Goal: Task Accomplishment & Management: Manage account settings

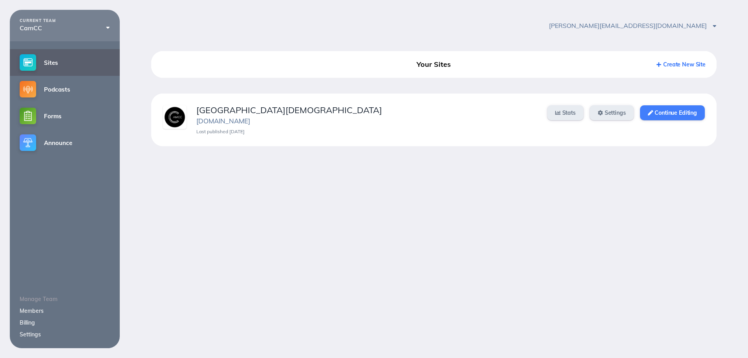
click at [651, 110] on link "Continue Editing" at bounding box center [672, 112] width 65 height 15
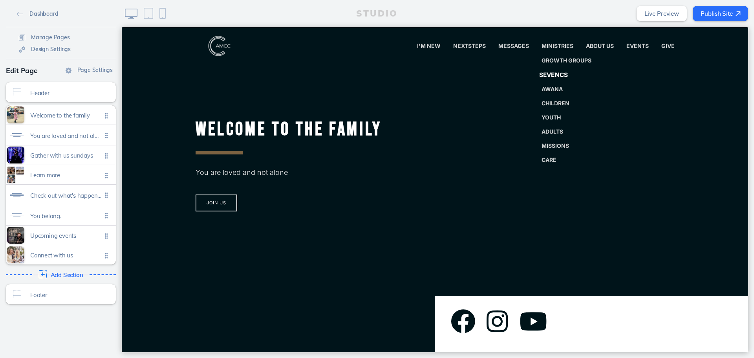
click at [545, 70] on link "SevenCs" at bounding box center [566, 75] width 69 height 16
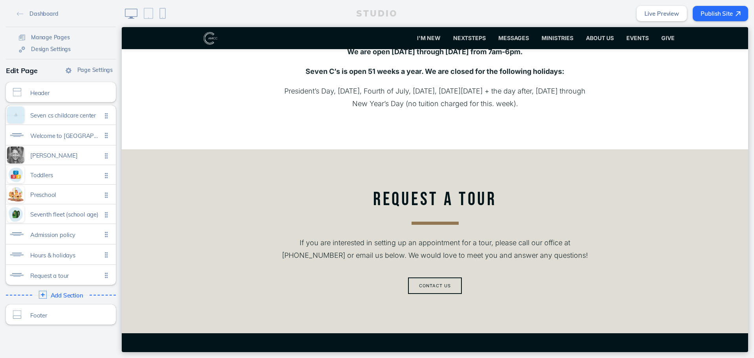
scroll to position [2042, 0]
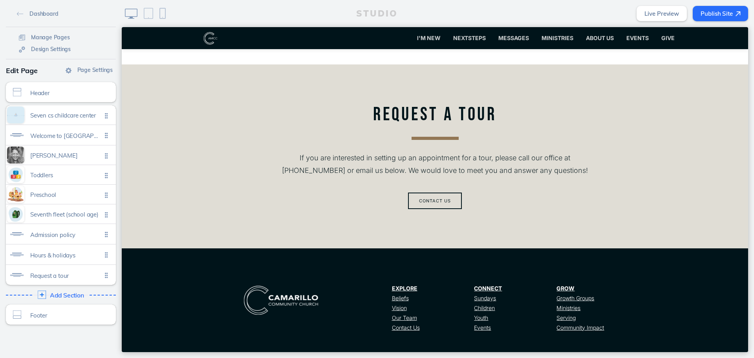
click at [73, 295] on span "Add Section" at bounding box center [67, 295] width 34 height 7
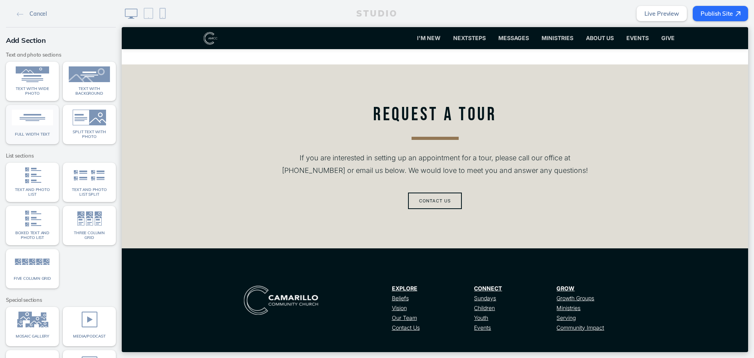
click at [45, 138] on div "Full width text" at bounding box center [32, 134] width 41 height 10
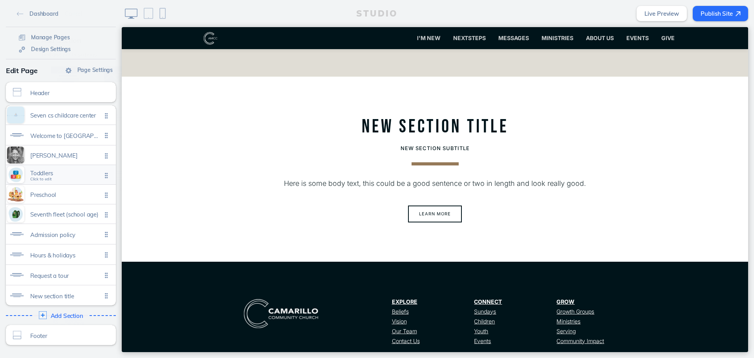
scroll to position [2216, 0]
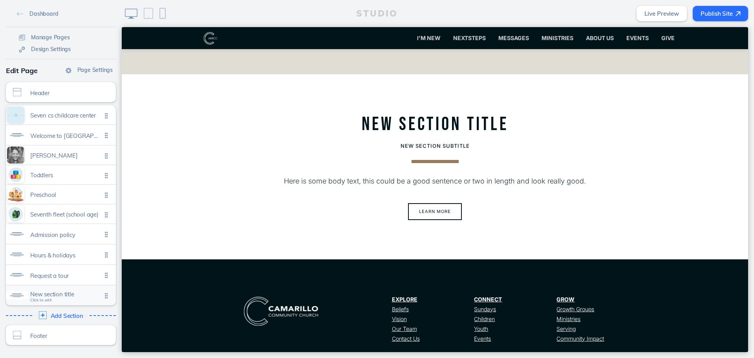
click at [82, 294] on span "New section title" at bounding box center [65, 294] width 71 height 7
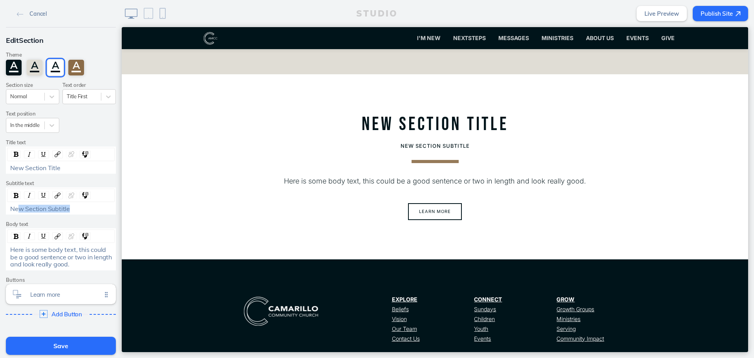
drag, startPoint x: 88, startPoint y: 205, endPoint x: 16, endPoint y: 205, distance: 71.5
click at [16, 205] on div "New Section Subtitle" at bounding box center [61, 208] width 102 height 7
drag, startPoint x: 82, startPoint y: 167, endPoint x: -62, endPoint y: 164, distance: 144.5
click at [0, 164] on html "Cancel Edit Section Theme A A A A Section size Normal Text order Title First Te…" at bounding box center [377, 179] width 754 height 358
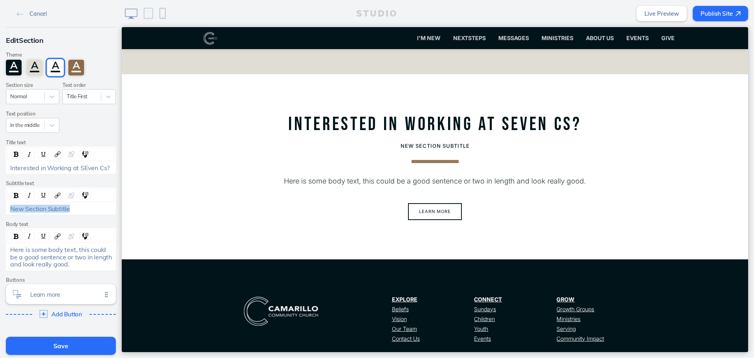
drag, startPoint x: 92, startPoint y: 207, endPoint x: -10, endPoint y: 229, distance: 104.6
click at [0, 229] on html "Cancel Edit Section Theme A A A A Section size Normal Text order Title First Te…" at bounding box center [377, 179] width 754 height 358
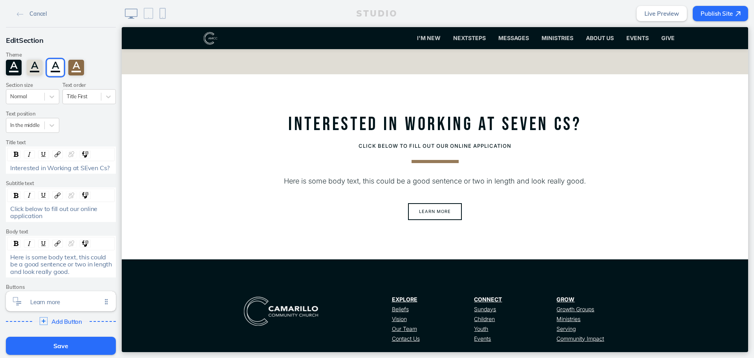
scroll to position [2177, 0]
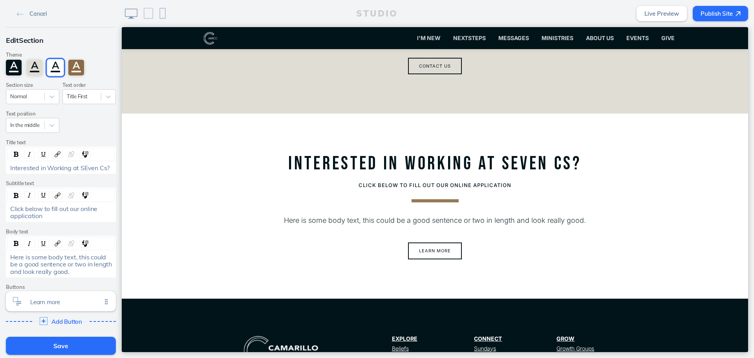
drag, startPoint x: 70, startPoint y: 261, endPoint x: 73, endPoint y: 250, distance: 11.2
click at [70, 261] on span "Here is some body text, this could be a good sentence or two in length and look…" at bounding box center [61, 264] width 103 height 22
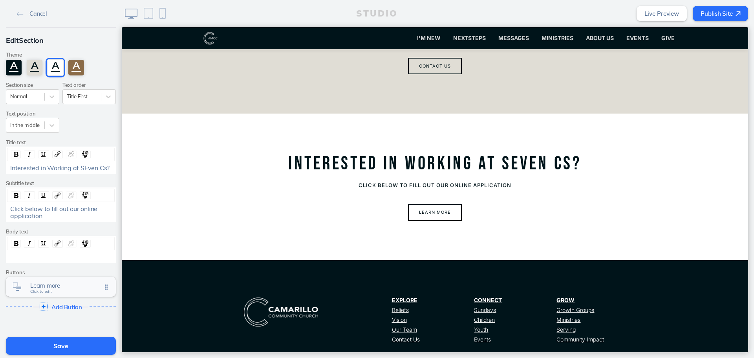
click at [63, 280] on div "Learn more Click to edit" at bounding box center [61, 286] width 110 height 20
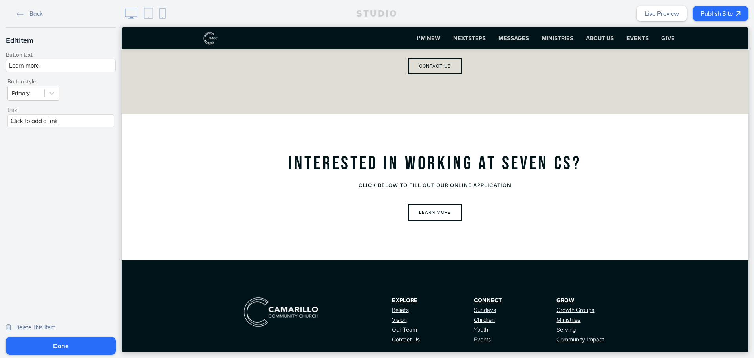
drag, startPoint x: 81, startPoint y: 59, endPoint x: 4, endPoint y: 57, distance: 77.4
click at [6, 57] on div "Button text Learn more Button style Primary Link Click to add a link" at bounding box center [61, 90] width 110 height 77
type input "Apply online"
click at [49, 116] on div "Click to add a link" at bounding box center [60, 120] width 107 height 13
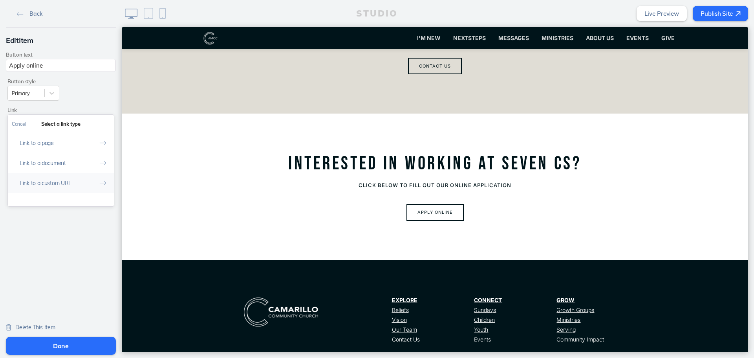
click at [43, 181] on button "Link to a custom URL" at bounding box center [61, 183] width 106 height 20
click at [56, 160] on input "text" at bounding box center [61, 156] width 98 height 13
paste input "https://camcc.churchcenter.com/people/forms/847076"
type input "https://camcc.churchcenter.com/people/forms/847076"
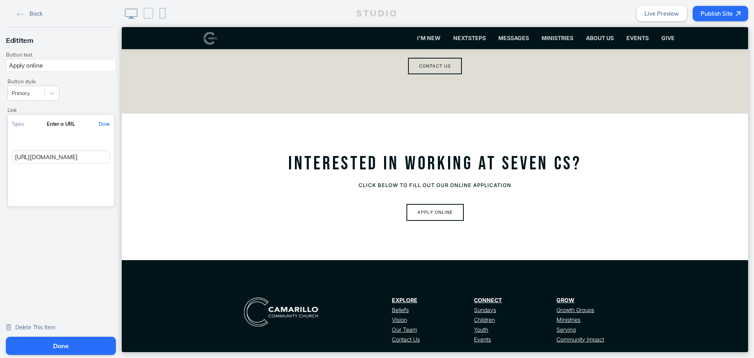
click at [98, 126] on button "Done" at bounding box center [104, 124] width 19 height 18
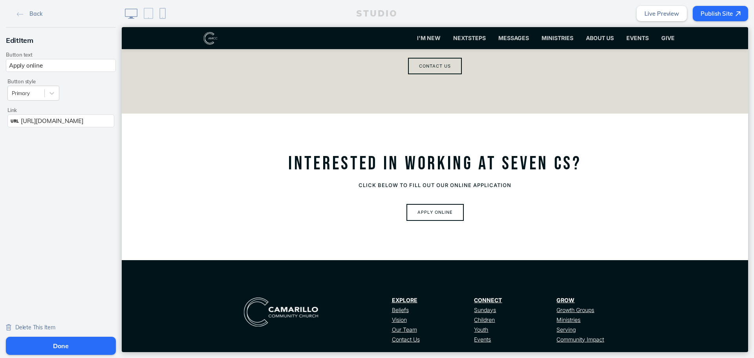
click at [67, 344] on button "Done" at bounding box center [61, 346] width 110 height 18
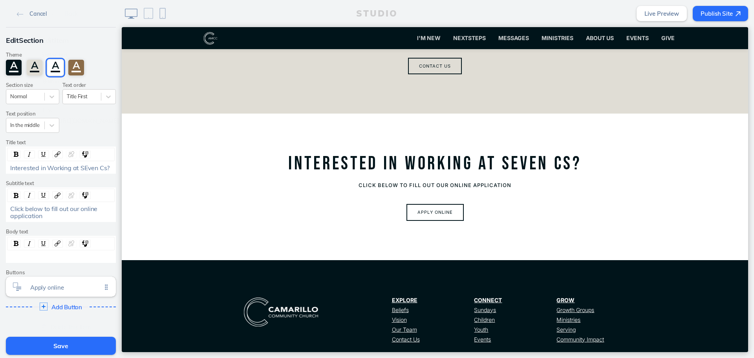
click at [67, 344] on button "Save" at bounding box center [61, 346] width 110 height 18
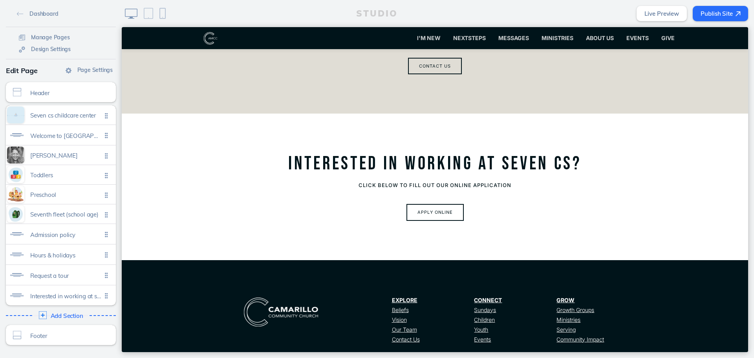
click at [736, 18] on button "Publish Site" at bounding box center [720, 13] width 55 height 15
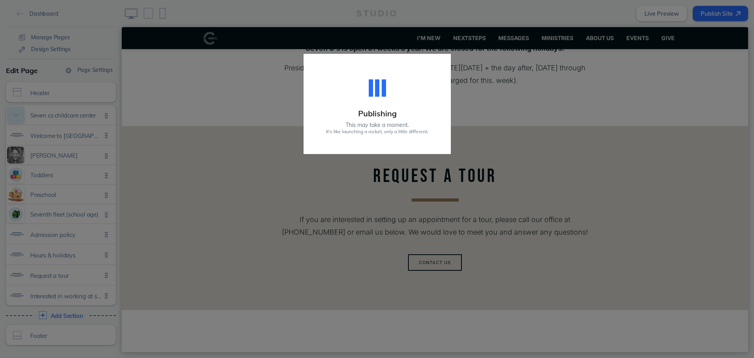
scroll to position [2216, 0]
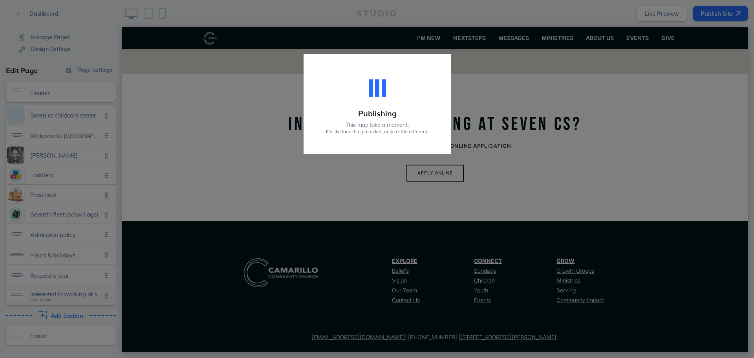
click at [62, 300] on div "Interested in working at seven cs? Click to edit" at bounding box center [61, 295] width 110 height 20
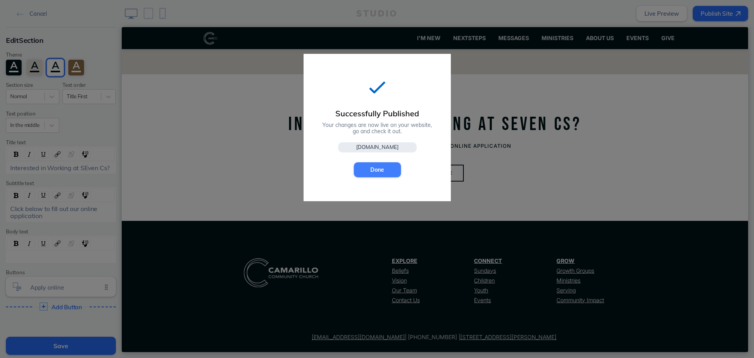
drag, startPoint x: 376, startPoint y: 167, endPoint x: 31, endPoint y: 266, distance: 359.0
click at [376, 167] on button "Done" at bounding box center [377, 169] width 47 height 15
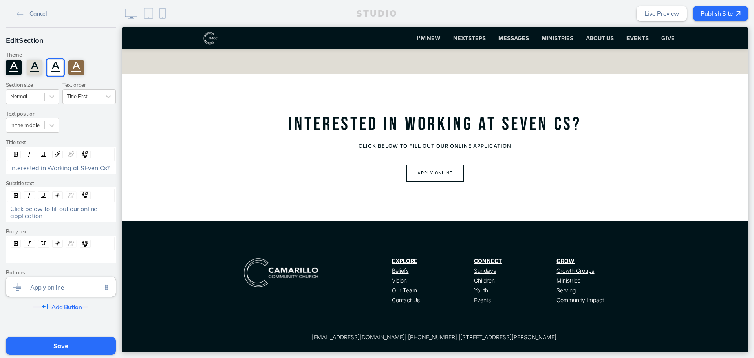
click at [73, 343] on button "Save" at bounding box center [61, 346] width 110 height 18
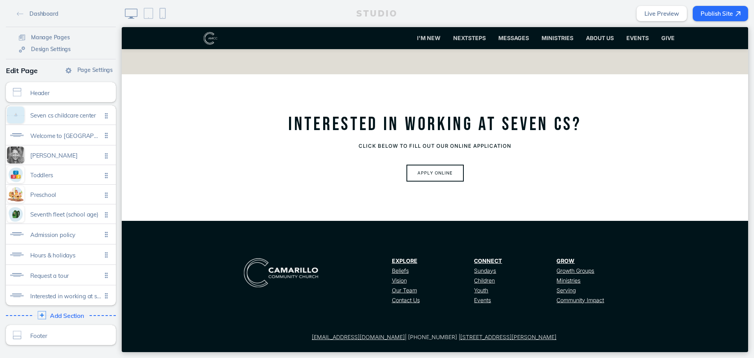
click at [68, 312] on span "Add Section" at bounding box center [67, 315] width 34 height 7
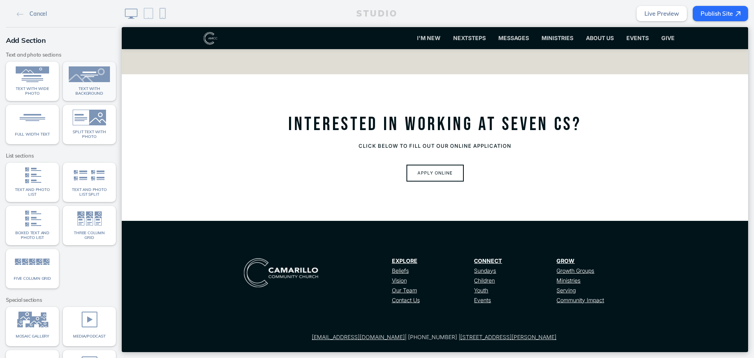
click at [87, 74] on img at bounding box center [89, 74] width 41 height 16
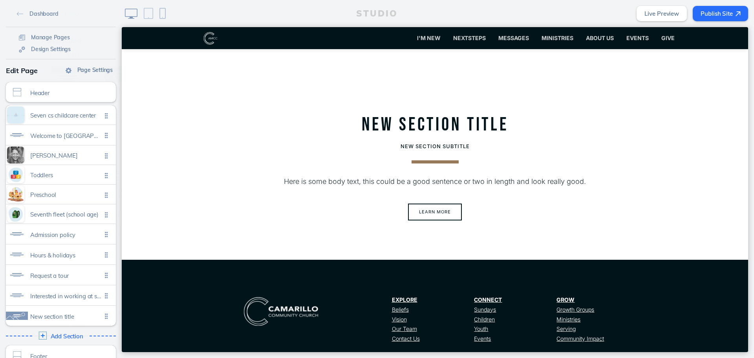
scroll to position [2362, 0]
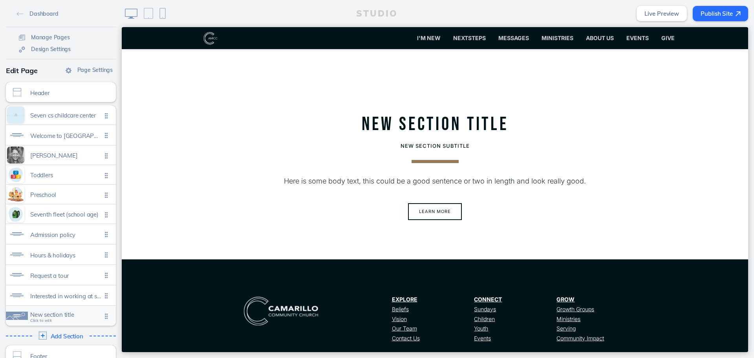
click at [54, 317] on span "New section title" at bounding box center [65, 314] width 71 height 7
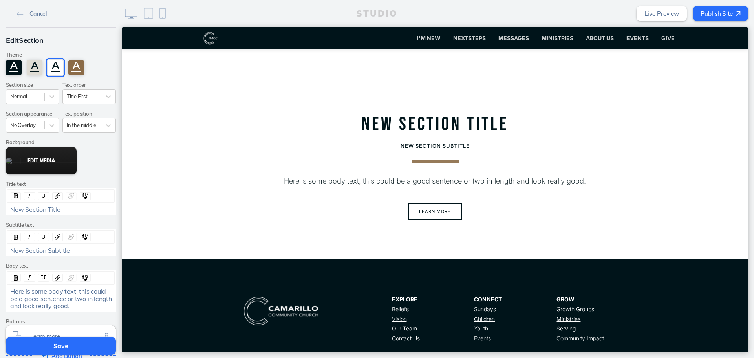
click at [33, 163] on button "Edit Media" at bounding box center [41, 160] width 71 height 27
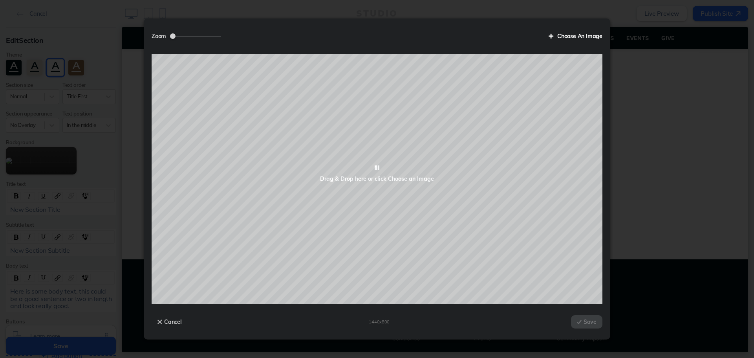
click at [579, 40] on label "Choose An Image" at bounding box center [573, 35] width 60 height 13
click at [0, 0] on input "Choose An Image" at bounding box center [0, 0] width 0 height 0
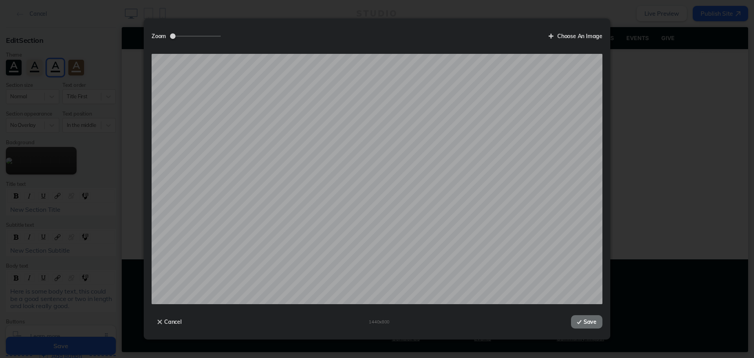
click at [590, 321] on button "Save" at bounding box center [586, 321] width 31 height 13
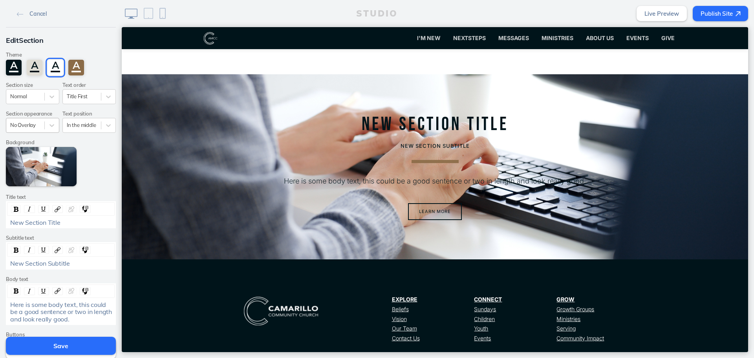
click at [38, 123] on div "No Overlay" at bounding box center [25, 125] width 38 height 11
click at [48, 156] on div "Photo Overlay" at bounding box center [32, 156] width 53 height 12
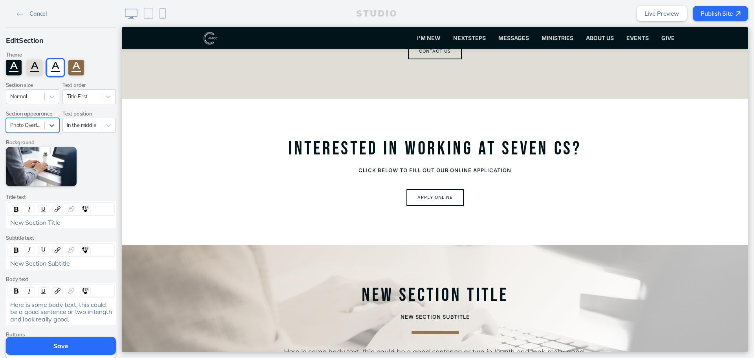
scroll to position [2245, 0]
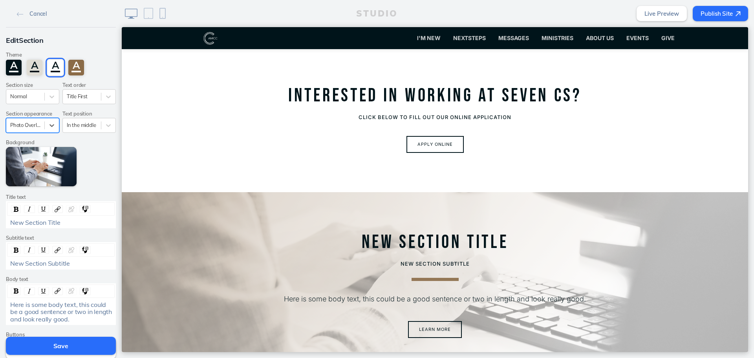
click at [39, 124] on div "Photo Overlay" at bounding box center [25, 125] width 38 height 11
click at [40, 123] on div "Photo Overlay" at bounding box center [25, 125] width 38 height 11
click at [47, 105] on div "Theme A A A A Section size Normal Text order Title First Section appearance Pho…" at bounding box center [60, 116] width 113 height 142
click at [76, 65] on div "A" at bounding box center [76, 68] width 16 height 16
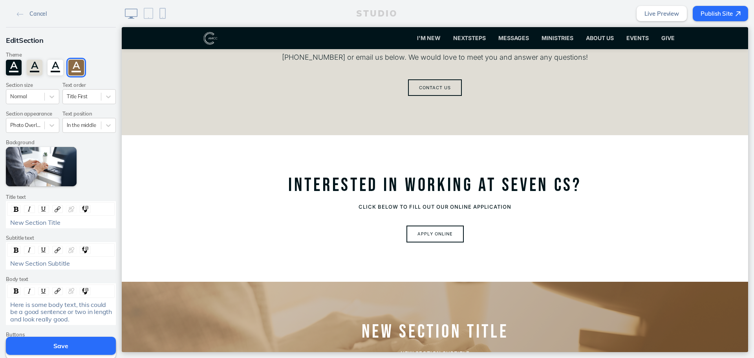
scroll to position [2284, 0]
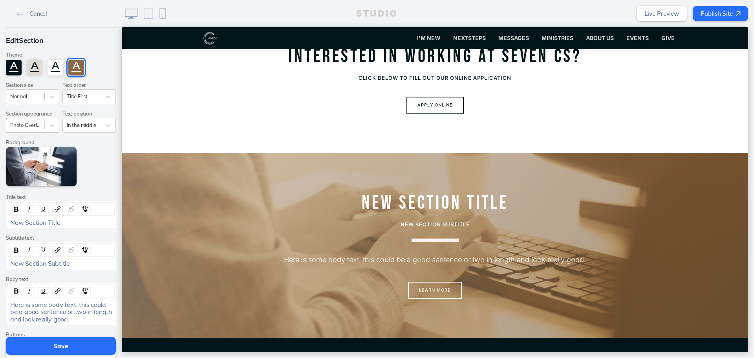
click at [33, 126] on div at bounding box center [25, 124] width 30 height 7
click at [31, 166] on div "Text Boxed In" at bounding box center [32, 168] width 53 height 12
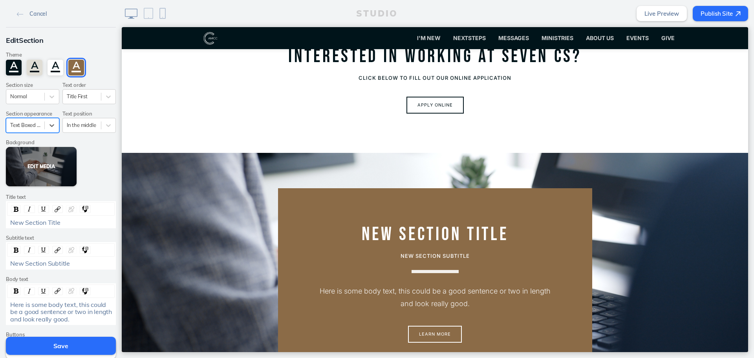
click at [40, 161] on button "Edit Media" at bounding box center [41, 166] width 71 height 39
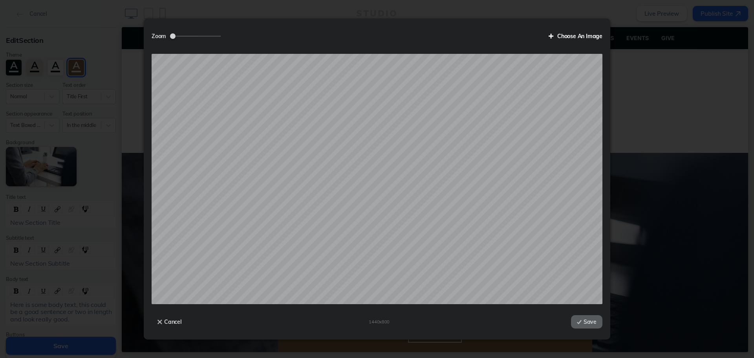
click at [571, 34] on label "Choose An Image" at bounding box center [573, 35] width 60 height 13
click at [0, 0] on input "Choose An Image" at bounding box center [0, 0] width 0 height 0
click at [596, 324] on button "Save" at bounding box center [586, 321] width 31 height 13
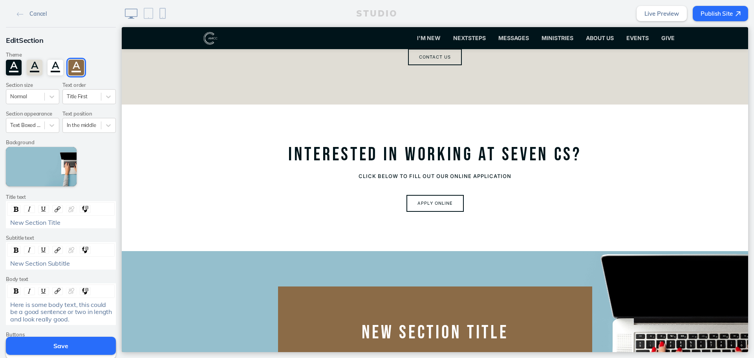
scroll to position [2245, 0]
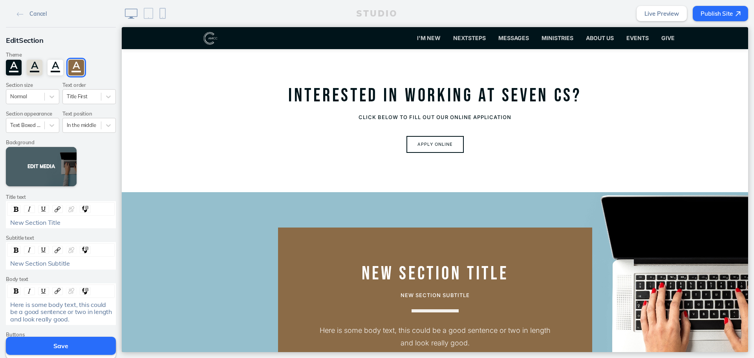
click at [33, 168] on button "Edit Media" at bounding box center [41, 166] width 71 height 39
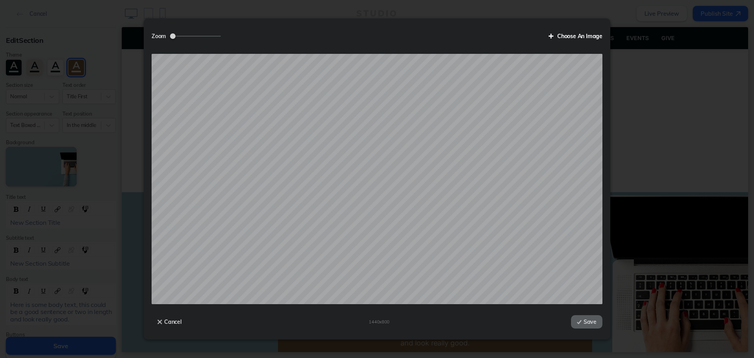
click at [593, 41] on label "Choose An Image" at bounding box center [573, 35] width 60 height 13
click at [0, 0] on input "Choose An Image" at bounding box center [0, 0] width 0 height 0
click at [594, 324] on button "Save" at bounding box center [586, 321] width 31 height 13
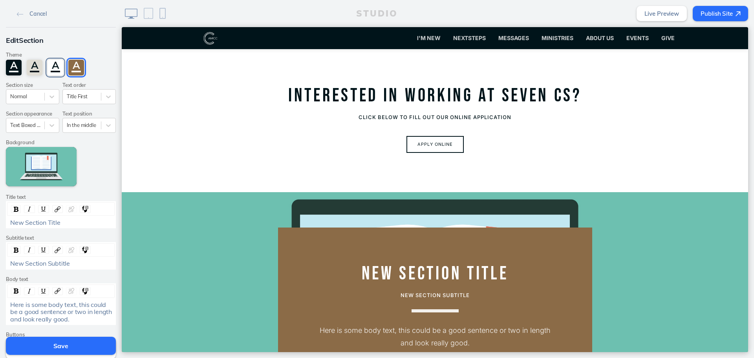
click at [48, 67] on div "A" at bounding box center [56, 68] width 16 height 16
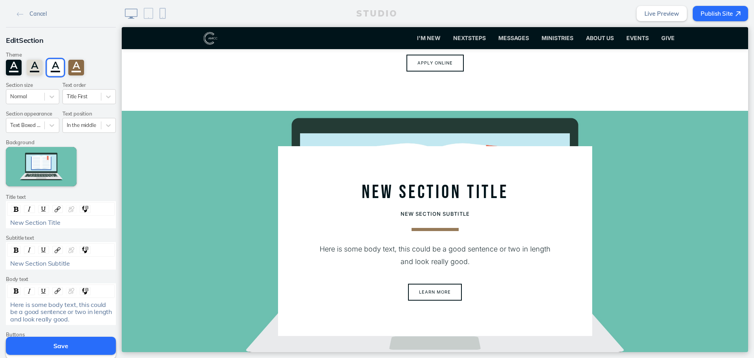
scroll to position [2323, 0]
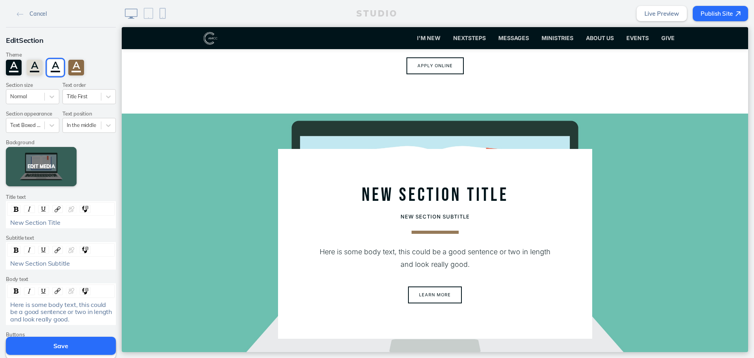
click at [48, 165] on button "Edit Media" at bounding box center [41, 166] width 71 height 39
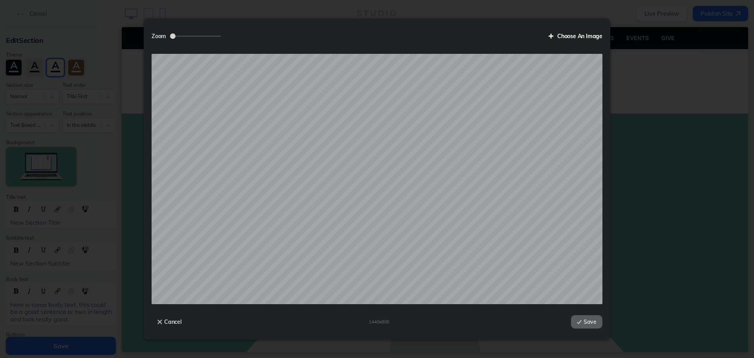
click at [578, 36] on label "Choose An Image" at bounding box center [573, 35] width 60 height 13
click at [0, 0] on input "Choose An Image" at bounding box center [0, 0] width 0 height 0
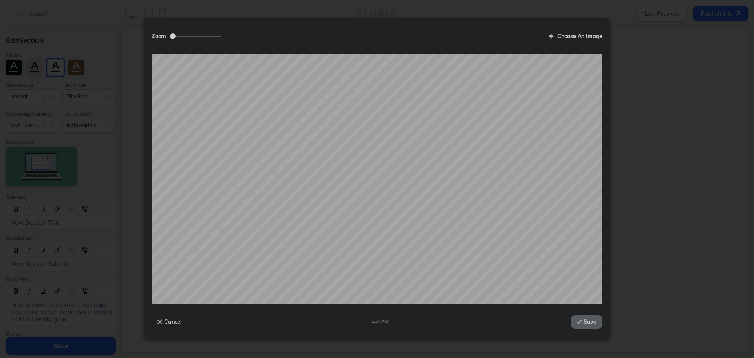
click at [600, 318] on button "Save" at bounding box center [586, 321] width 31 height 13
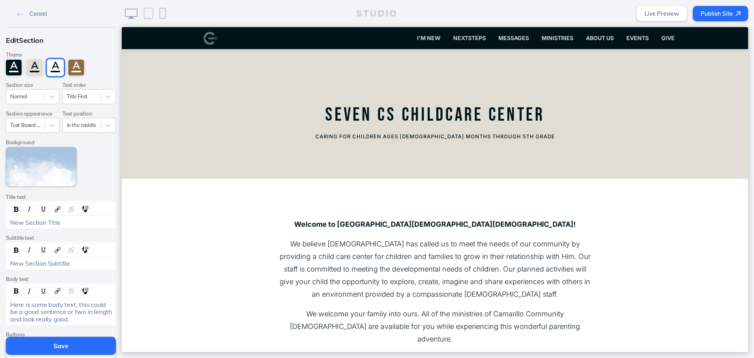
scroll to position [2323, 0]
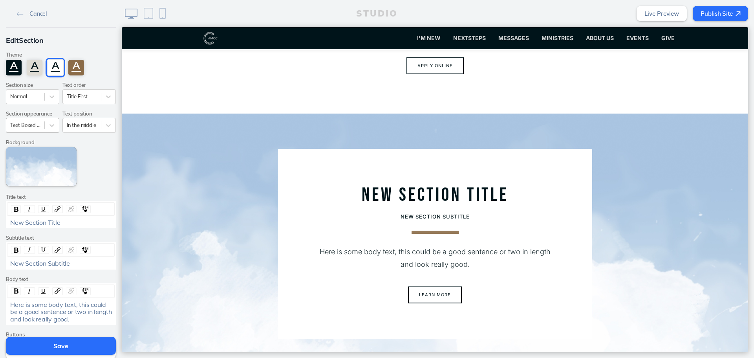
click at [31, 124] on div at bounding box center [25, 124] width 30 height 7
click at [32, 144] on div "No Overlay" at bounding box center [32, 143] width 53 height 12
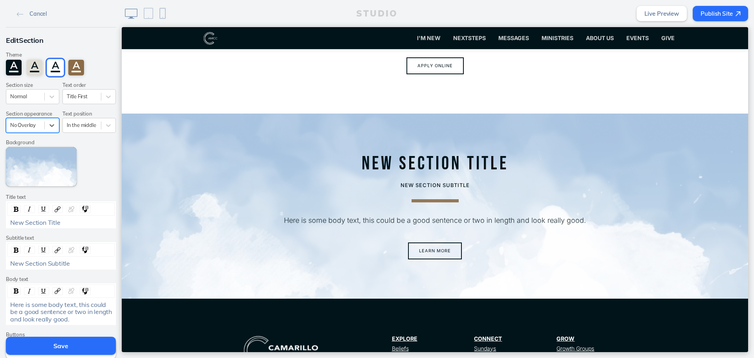
click at [40, 128] on div "No Overlay" at bounding box center [25, 125] width 38 height 11
click at [39, 156] on div "Photo Overlay" at bounding box center [32, 156] width 53 height 12
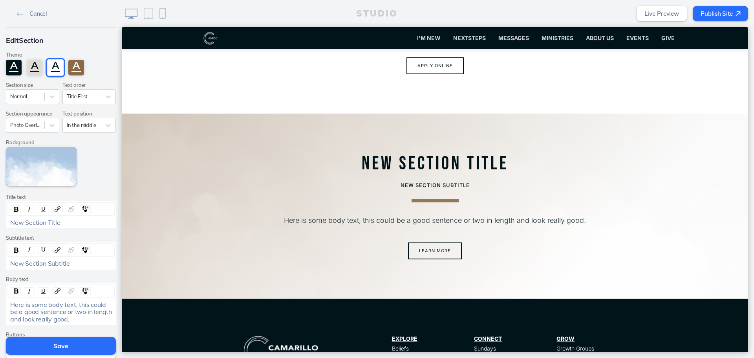
click at [40, 134] on div "Theme A A A A Section size Normal Text order Title First Section appearance Pho…" at bounding box center [60, 116] width 113 height 142
click at [48, 123] on icon at bounding box center [52, 125] width 8 height 8
click at [42, 144] on div "No Overlay" at bounding box center [32, 143] width 53 height 12
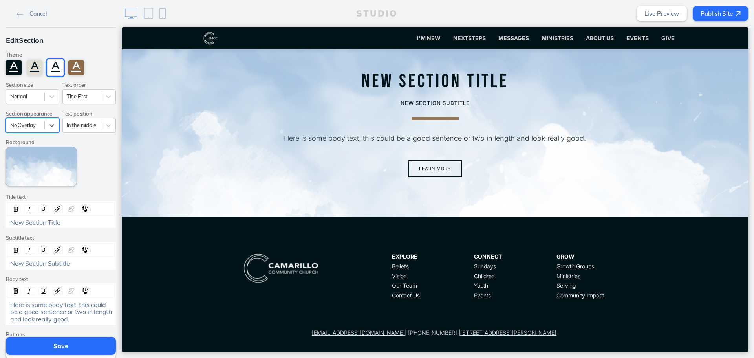
scroll to position [2209, 0]
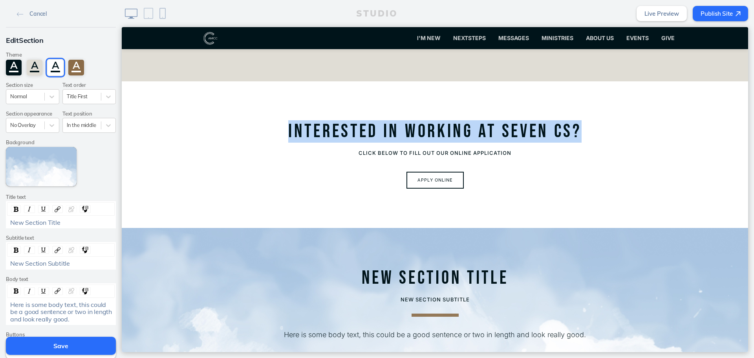
drag, startPoint x: 410, startPoint y: 104, endPoint x: 278, endPoint y: 103, distance: 131.9
click at [278, 103] on section "Interested in Working at SEven Cs? Click below to fill out our online applicati…" at bounding box center [435, 154] width 626 height 146
copy p "Interested in Working at SEven Cs?"
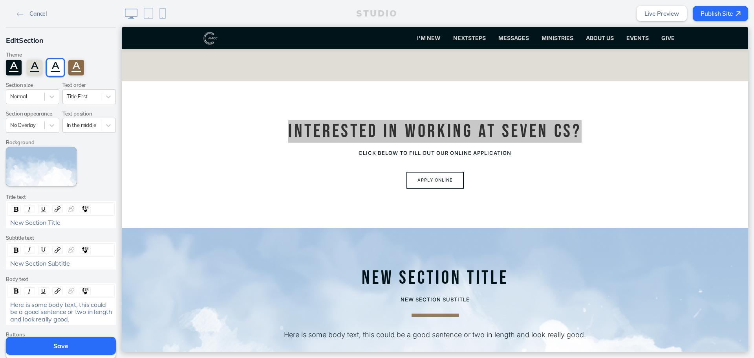
click at [55, 223] on span "New Section Title" at bounding box center [35, 222] width 50 height 8
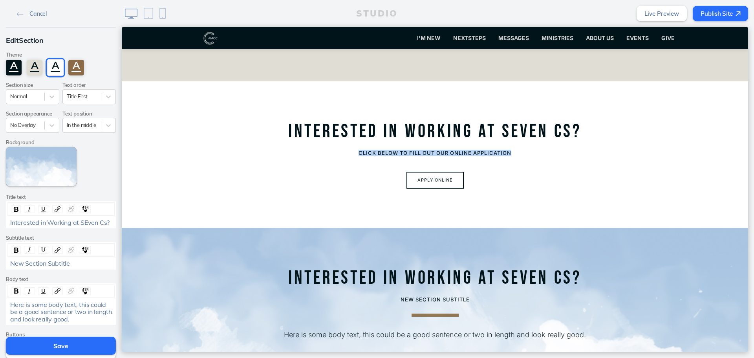
drag, startPoint x: 520, startPoint y: 124, endPoint x: 324, endPoint y: 130, distance: 195.3
click at [324, 146] on div "Click below to fill out our online application" at bounding box center [435, 153] width 314 height 14
copy p "Click below to fill out our online application"
click at [74, 260] on div "New Section Subtitle" at bounding box center [61, 263] width 102 height 7
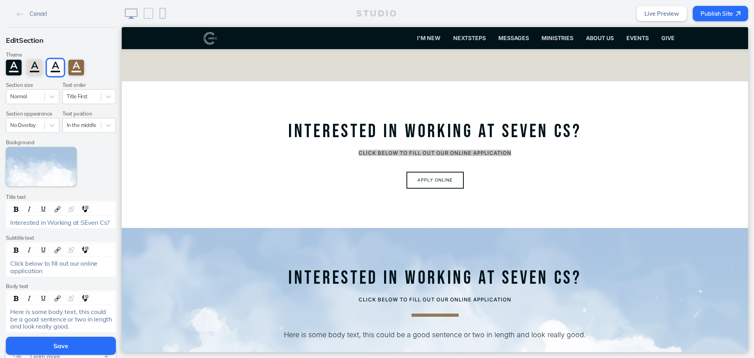
click at [101, 318] on span "Here is some body text, this could be a good sentence or two in length and look…" at bounding box center [61, 318] width 103 height 22
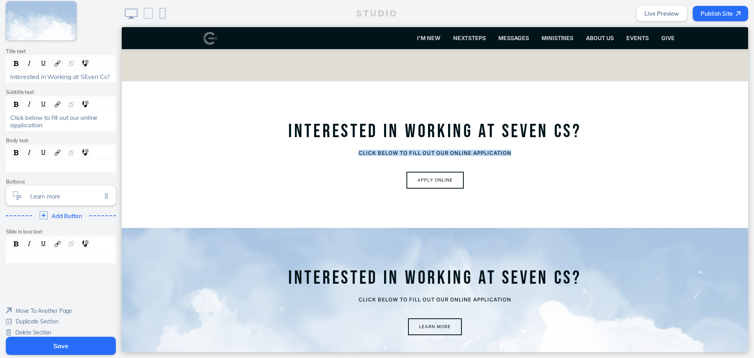
scroll to position [151, 0]
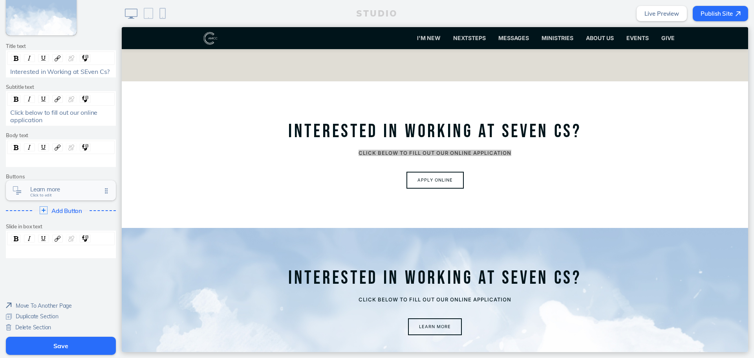
click at [64, 192] on span "Learn more" at bounding box center [65, 189] width 71 height 7
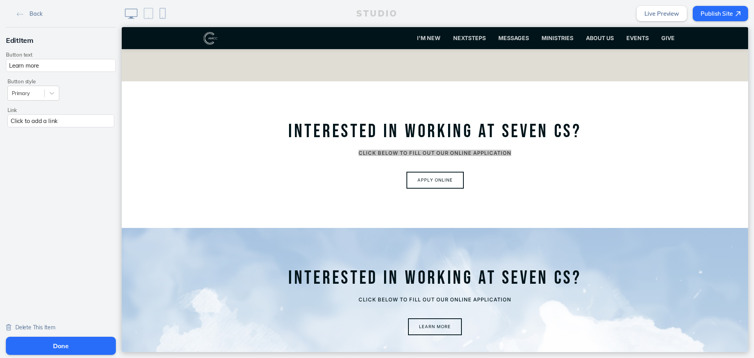
click at [70, 119] on div "Click to add a link" at bounding box center [60, 120] width 107 height 13
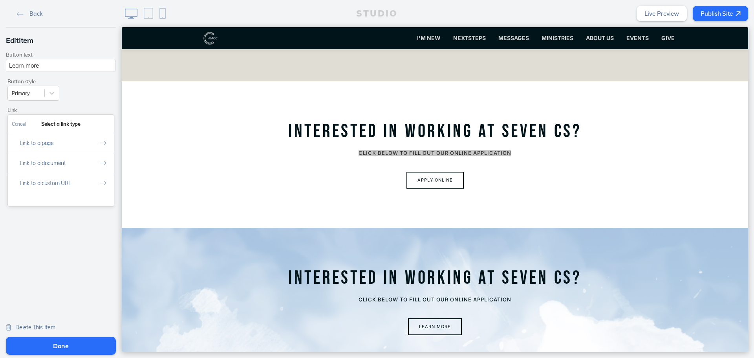
click at [56, 186] on button "Link to a custom URL" at bounding box center [61, 183] width 106 height 20
click at [83, 159] on input "text" at bounding box center [61, 156] width 98 height 13
paste input "https://camcc.churchcenter.com/people/forms/847076"
type input "https://camcc.churchcenter.com/people/forms/847076"
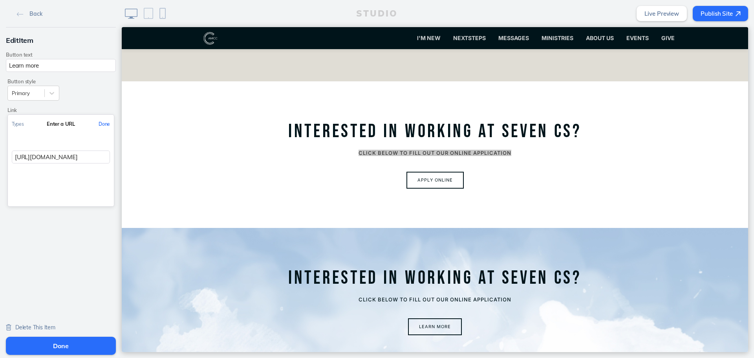
click at [105, 125] on button "Done" at bounding box center [104, 124] width 19 height 18
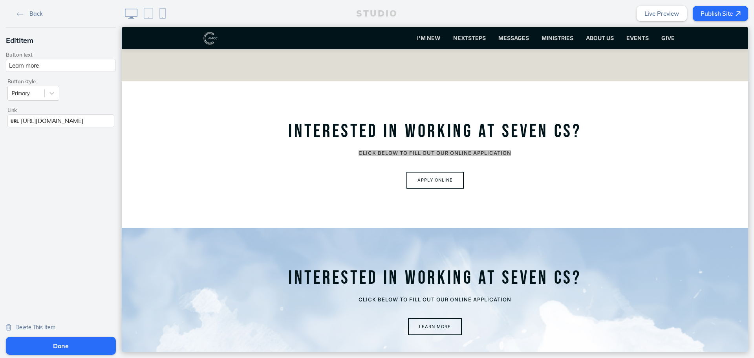
click at [53, 66] on input "Learn more" at bounding box center [61, 65] width 110 height 13
type input "Apply online"
click at [51, 342] on button "Done" at bounding box center [61, 346] width 110 height 18
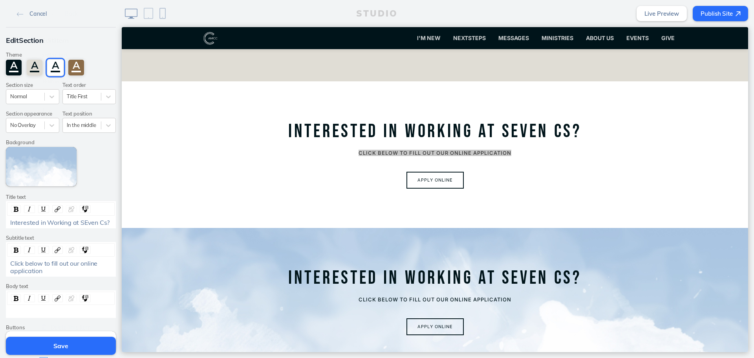
click at [52, 342] on button "Save" at bounding box center [61, 346] width 110 height 18
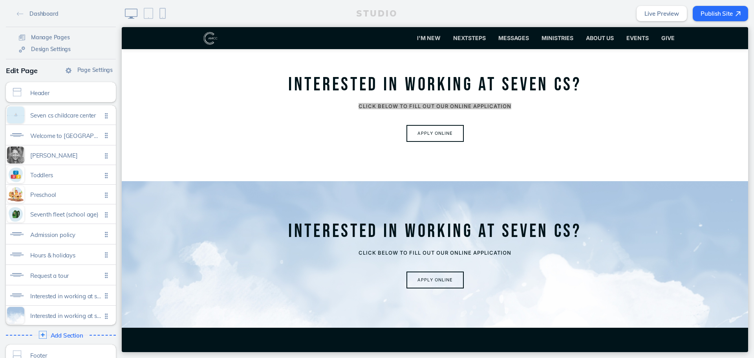
scroll to position [2199, 0]
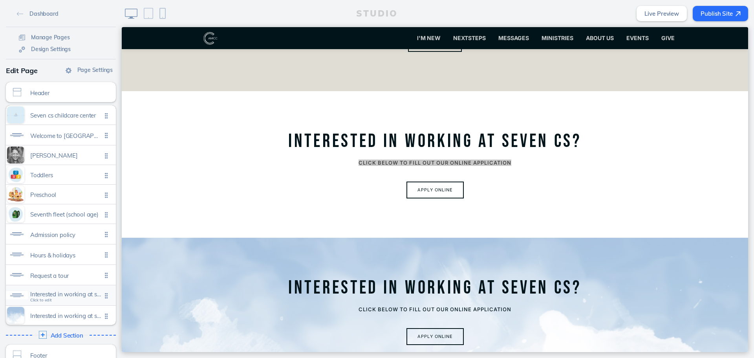
click at [69, 289] on div "Interested in working at seven cs? Click to edit" at bounding box center [61, 295] width 110 height 20
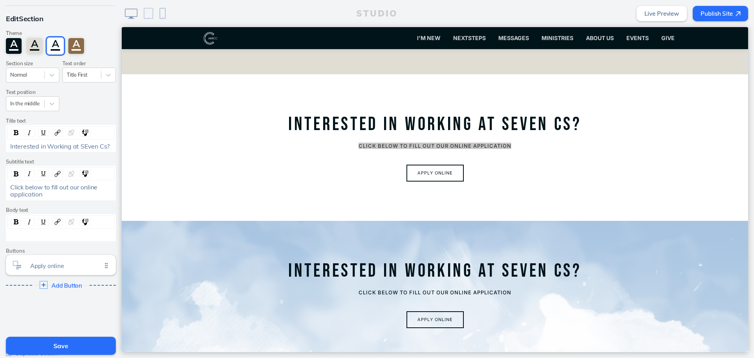
scroll to position [58, 0]
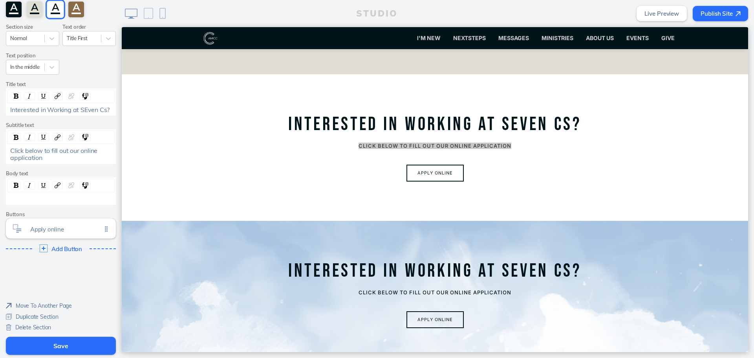
drag, startPoint x: 42, startPoint y: 329, endPoint x: 292, endPoint y: 5, distance: 408.4
click at [42, 329] on span "Delete Section" at bounding box center [33, 327] width 36 height 7
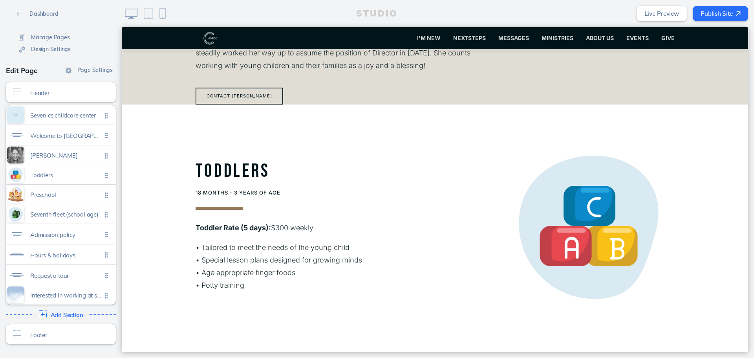
scroll to position [825, 0]
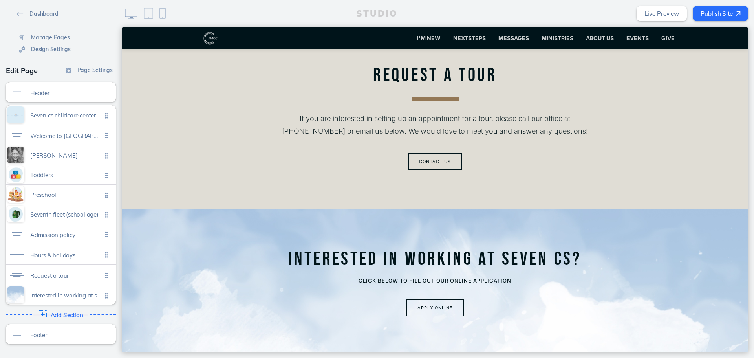
scroll to position [2121, 0]
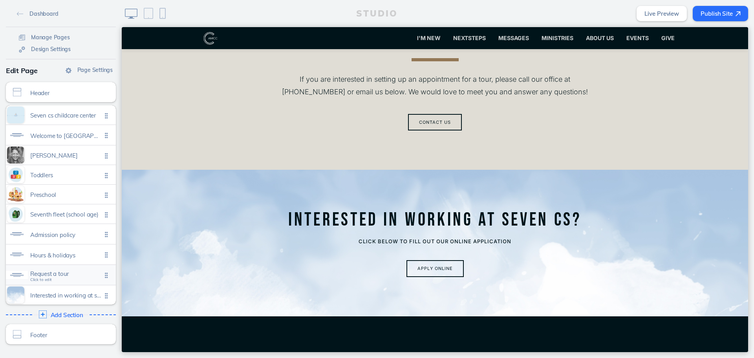
click at [62, 280] on div "Request a tour Click to edit" at bounding box center [61, 275] width 110 height 20
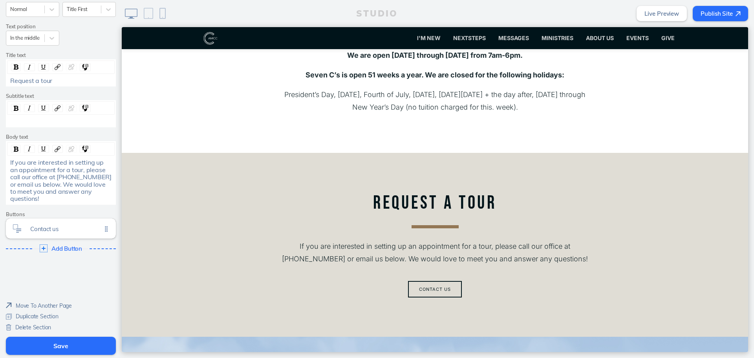
scroll to position [2150, 0]
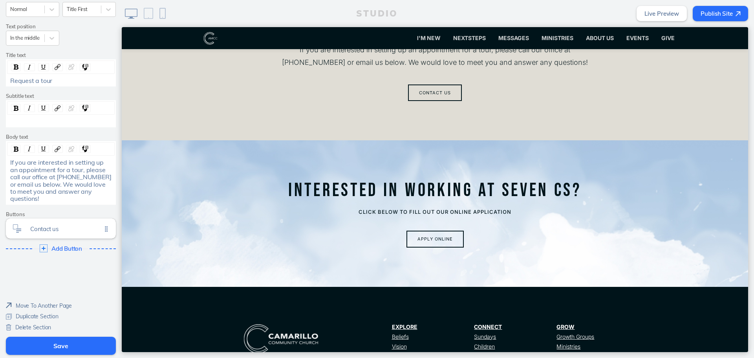
click at [41, 352] on button "Save" at bounding box center [61, 346] width 110 height 18
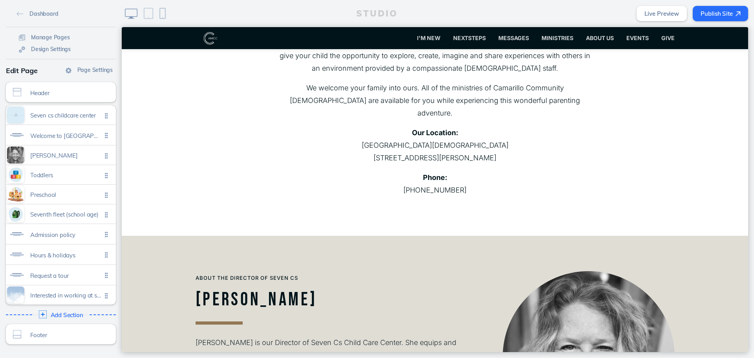
scroll to position [0, 0]
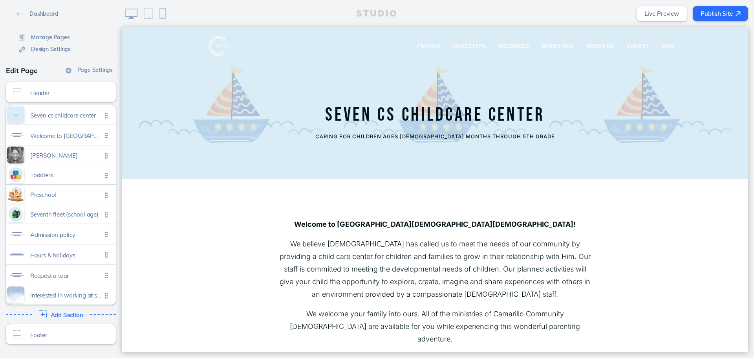
click at [729, 10] on button "Publish Site" at bounding box center [720, 13] width 55 height 15
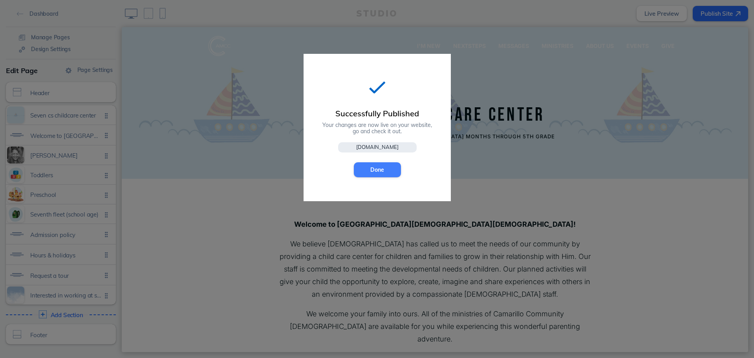
click at [382, 160] on div "Successfully Published Your changes are now live on your website, go and check …" at bounding box center [377, 127] width 147 height 147
click at [384, 163] on button "Done" at bounding box center [377, 169] width 47 height 15
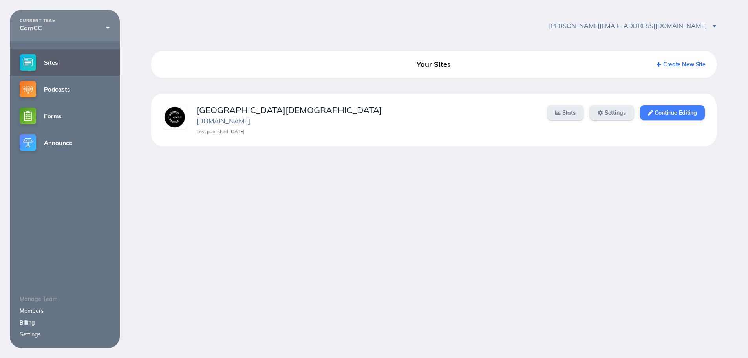
click at [660, 114] on link "Continue Editing" at bounding box center [672, 112] width 65 height 15
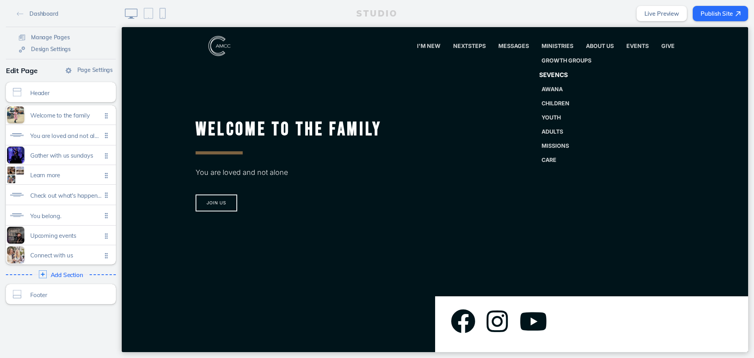
click at [563, 74] on span "SevenCs" at bounding box center [553, 74] width 29 height 7
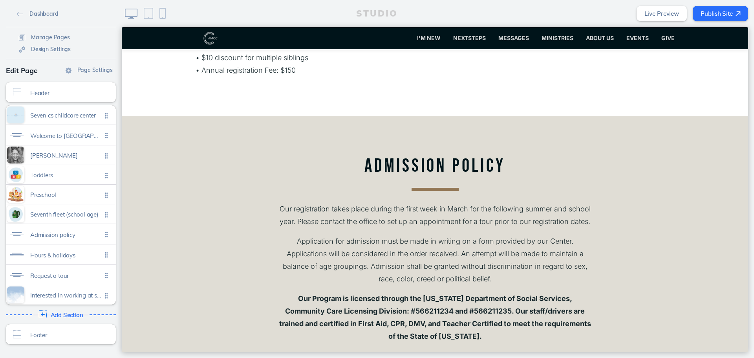
scroll to position [1571, 0]
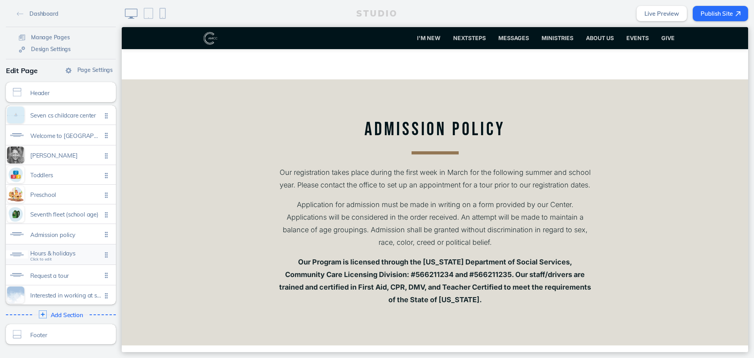
click at [57, 253] on span "Hours & holidays" at bounding box center [65, 253] width 71 height 7
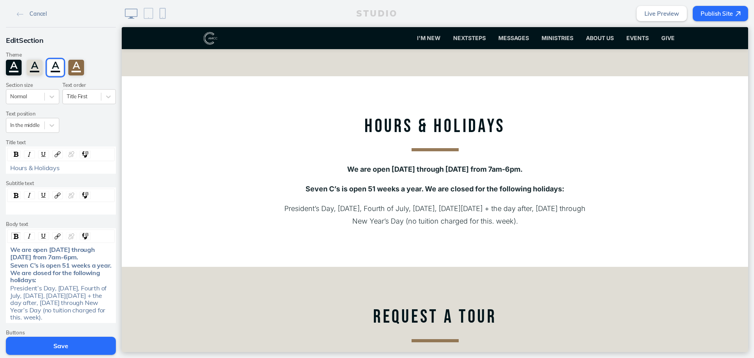
scroll to position [1842, 0]
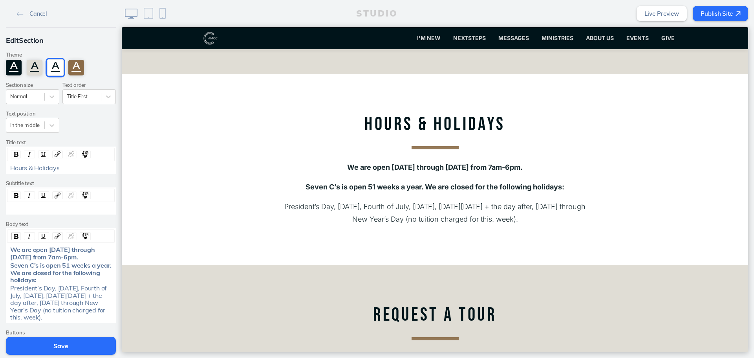
click at [98, 317] on div "President’s Day, [DATE], Fourth of July, [DATE], [DATE][DATE] + the day after, …" at bounding box center [61, 302] width 102 height 36
click at [48, 339] on button "Save" at bounding box center [61, 346] width 110 height 18
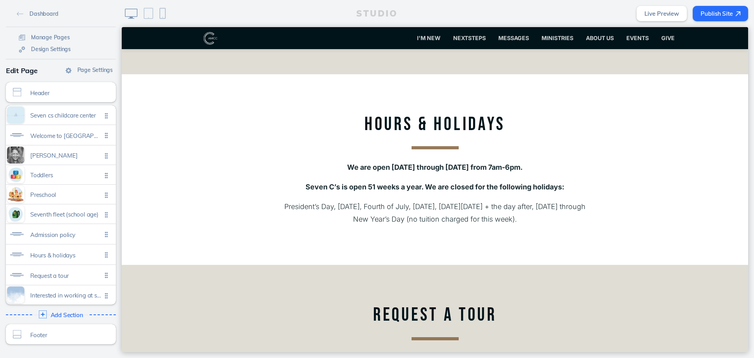
click at [714, 13] on button "Publish Site" at bounding box center [720, 13] width 55 height 15
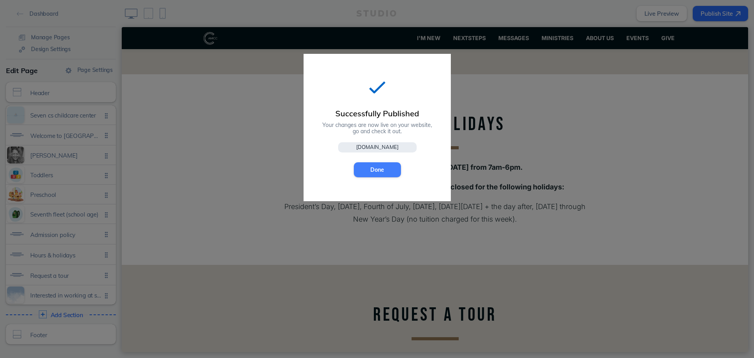
click at [365, 168] on button "Done" at bounding box center [377, 169] width 47 height 15
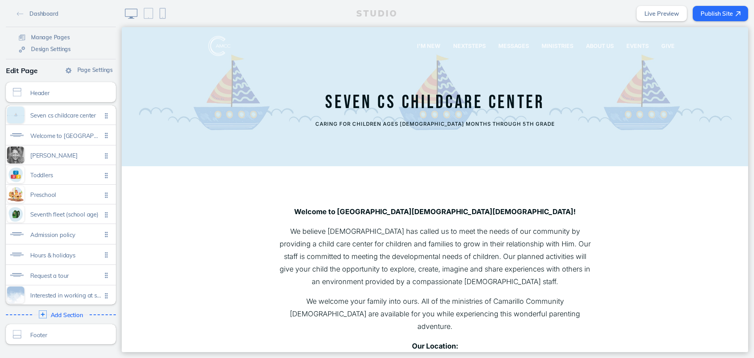
scroll to position [0, 0]
